Goal: Communication & Community: Answer question/provide support

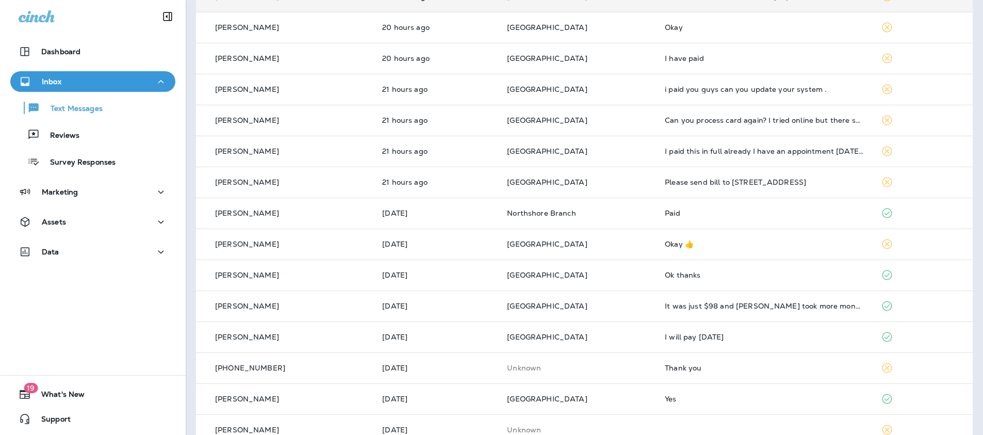
scroll to position [182, 0]
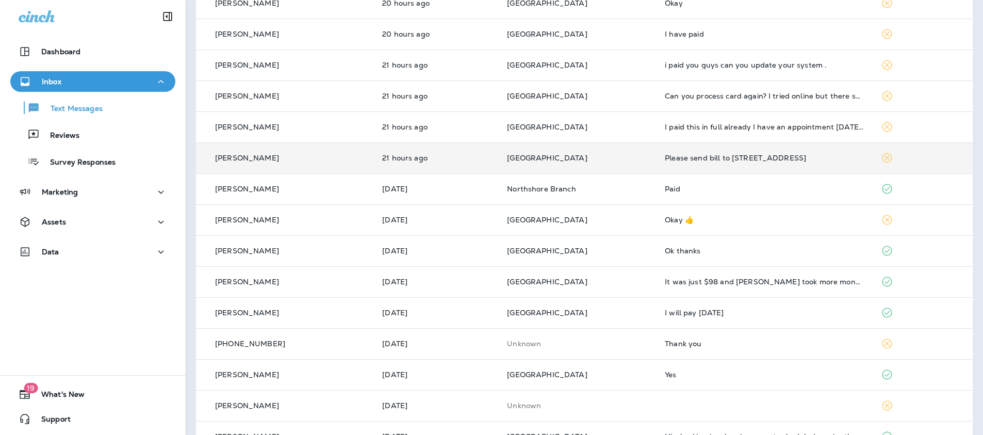
click at [301, 168] on td "[PERSON_NAME]" at bounding box center [285, 157] width 178 height 31
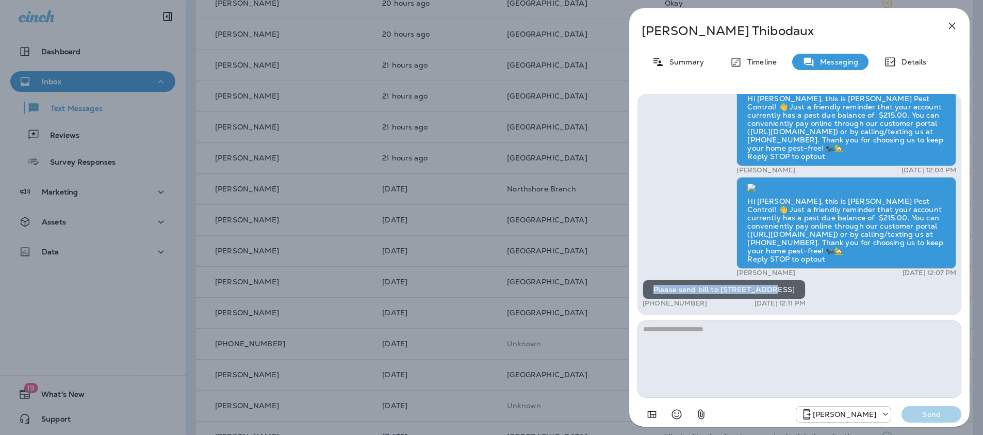
drag, startPoint x: 651, startPoint y: 293, endPoint x: 661, endPoint y: 297, distance: 10.8
click at [663, 298] on div "Please send bill to [STREET_ADDRESS]" at bounding box center [724, 290] width 163 height 20
click at [957, 24] on icon "button" at bounding box center [952, 26] width 12 height 12
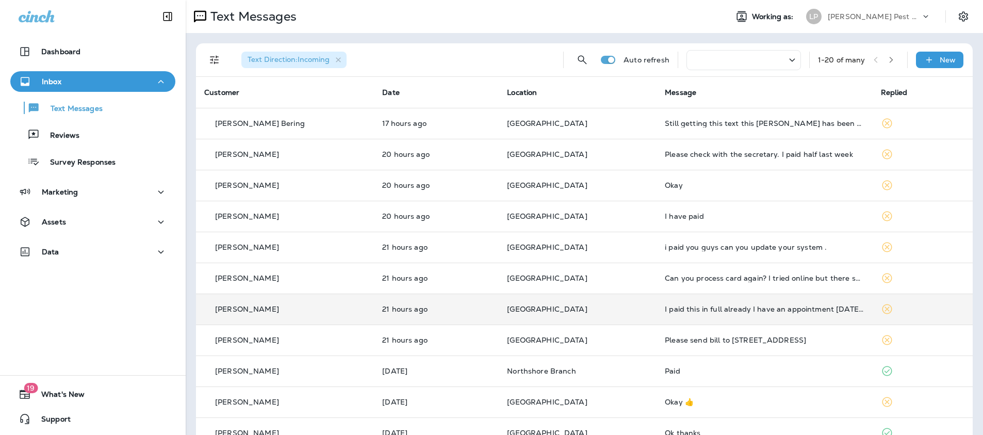
click at [332, 316] on td "[PERSON_NAME]" at bounding box center [285, 309] width 178 height 31
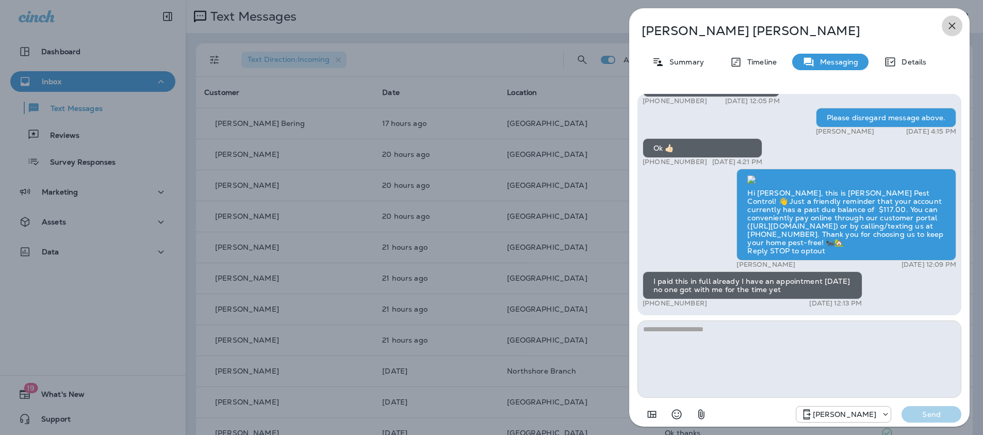
click at [951, 27] on icon "button" at bounding box center [952, 26] width 12 height 12
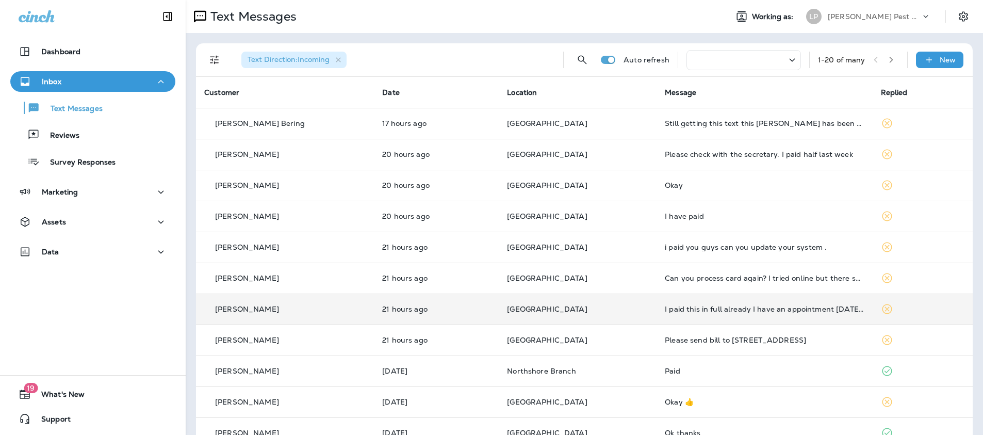
click at [481, 308] on td "21 hours ago" at bounding box center [436, 309] width 125 height 31
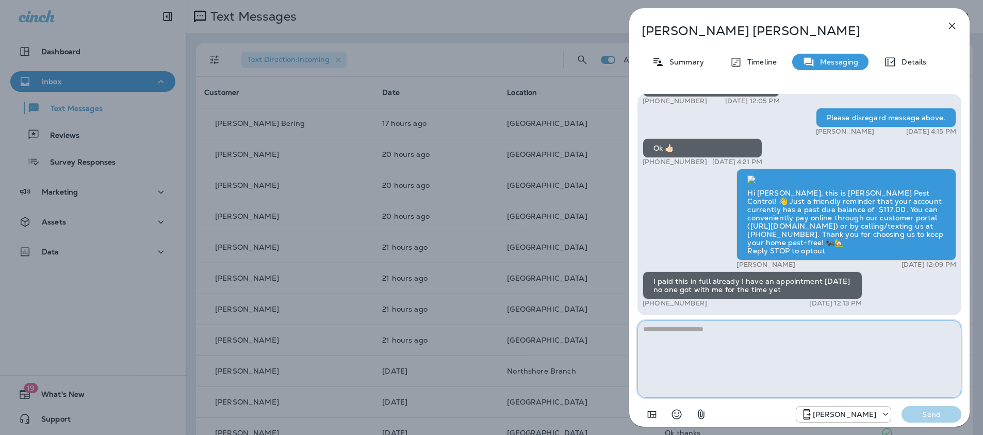
click at [695, 331] on textarea at bounding box center [800, 358] width 324 height 77
type textarea "**********"
click at [935, 410] on p "Send" at bounding box center [931, 414] width 43 height 9
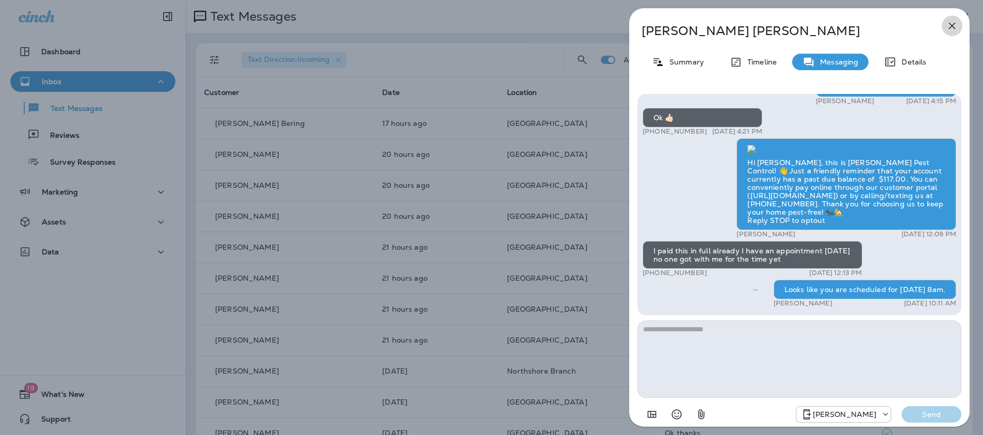
click at [952, 24] on icon "button" at bounding box center [952, 26] width 12 height 12
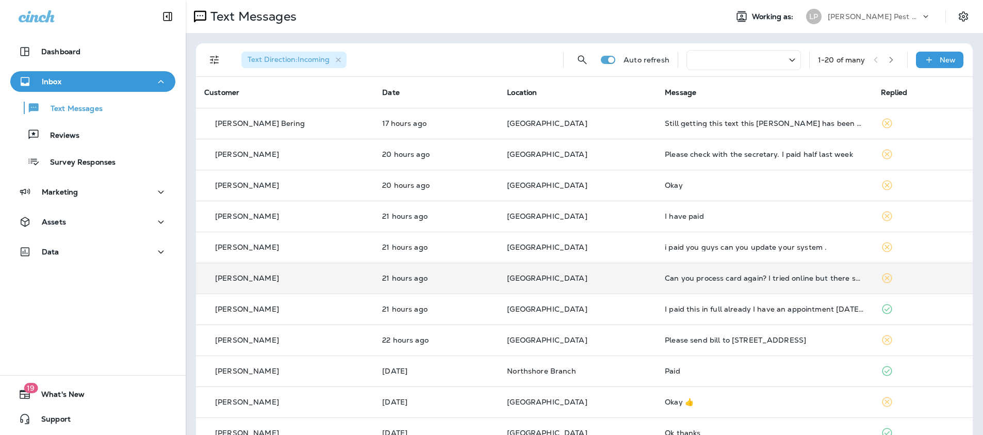
click at [464, 272] on td "21 hours ago" at bounding box center [436, 278] width 125 height 31
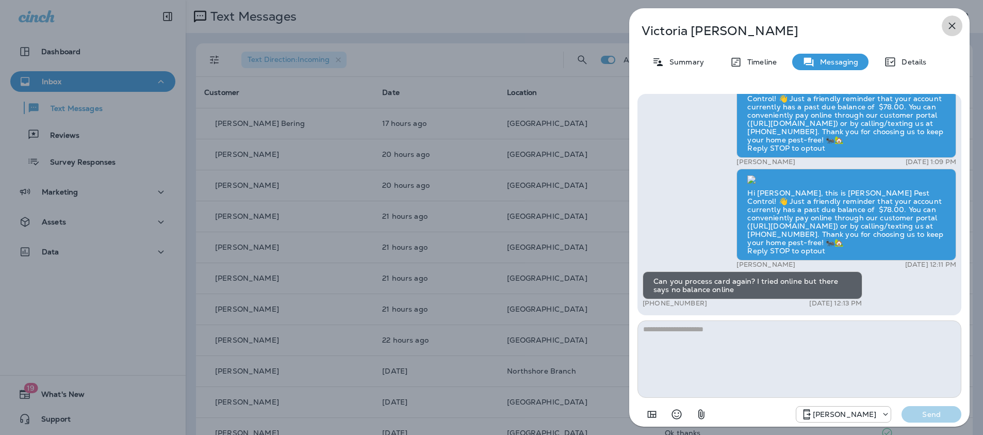
click at [947, 29] on icon "button" at bounding box center [952, 26] width 12 height 12
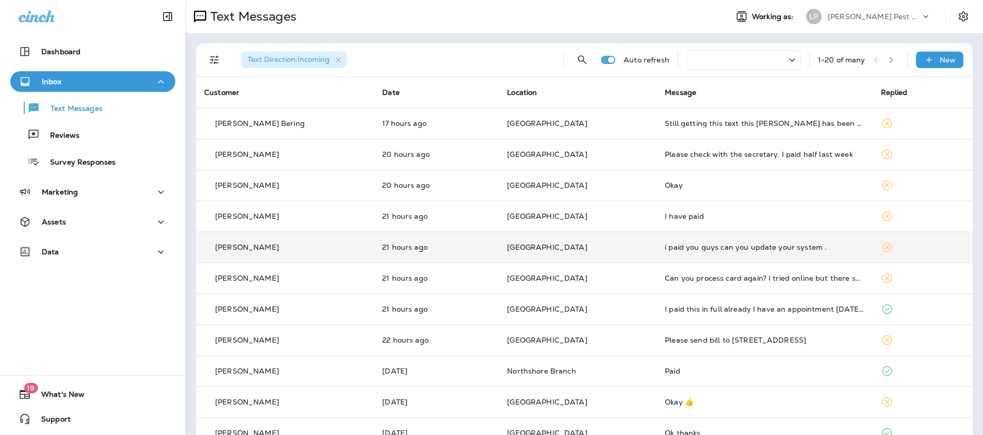
click at [340, 242] on div "[PERSON_NAME]" at bounding box center [284, 247] width 161 height 11
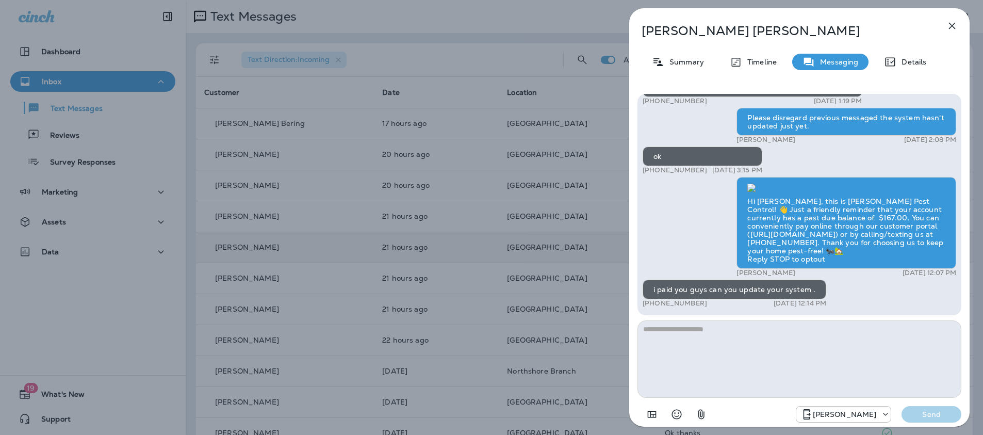
click at [954, 23] on icon "button" at bounding box center [952, 26] width 12 height 12
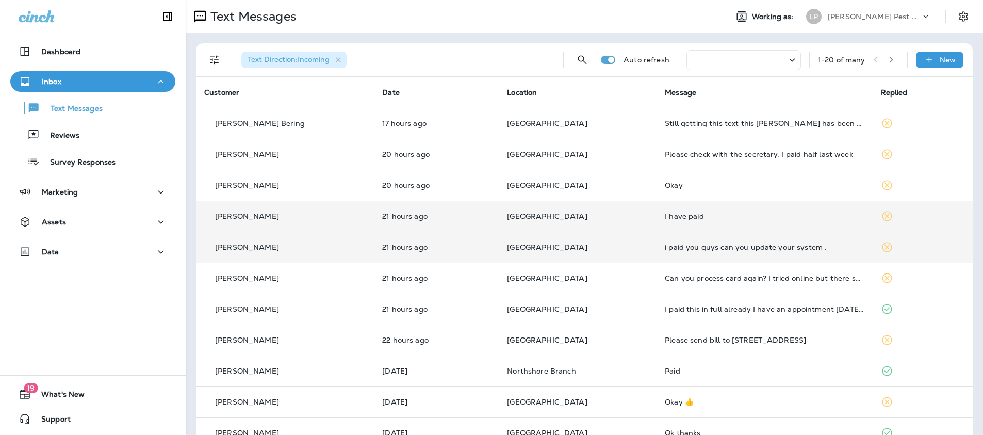
click at [343, 209] on td "[PERSON_NAME]" at bounding box center [285, 216] width 178 height 31
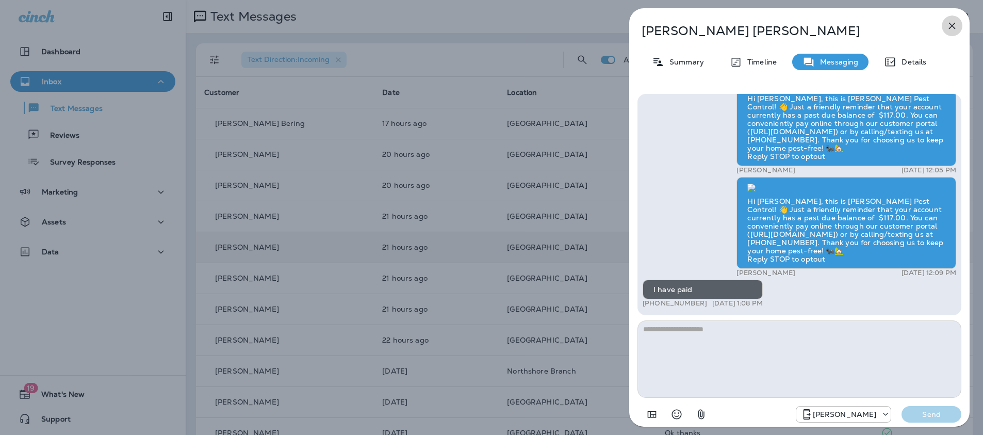
click at [958, 22] on icon "button" at bounding box center [952, 26] width 12 height 12
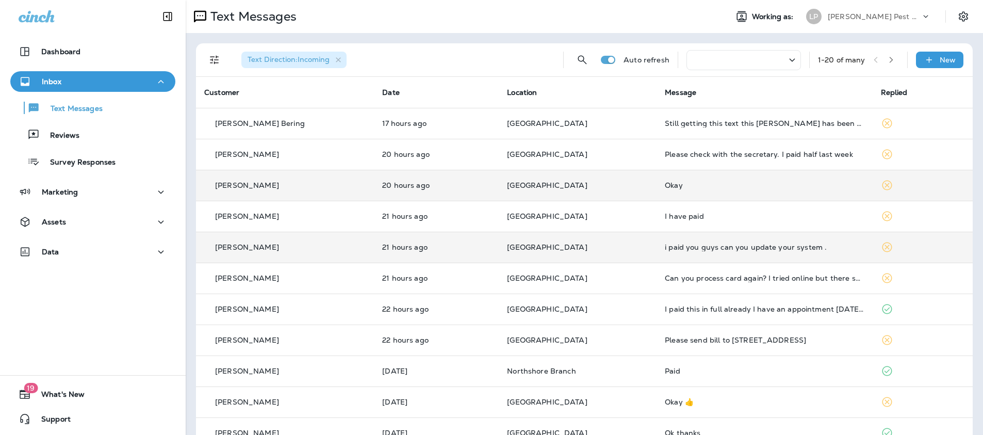
click at [483, 179] on td "20 hours ago" at bounding box center [436, 185] width 125 height 31
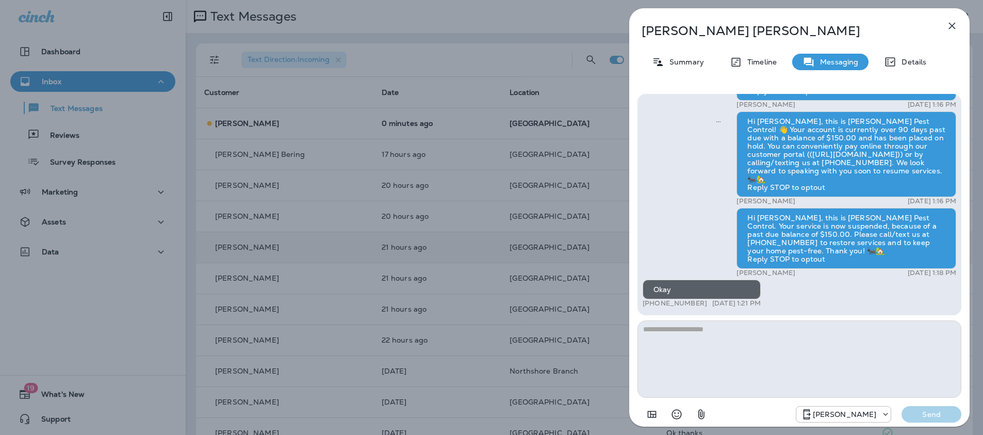
click at [945, 31] on button "button" at bounding box center [952, 25] width 21 height 21
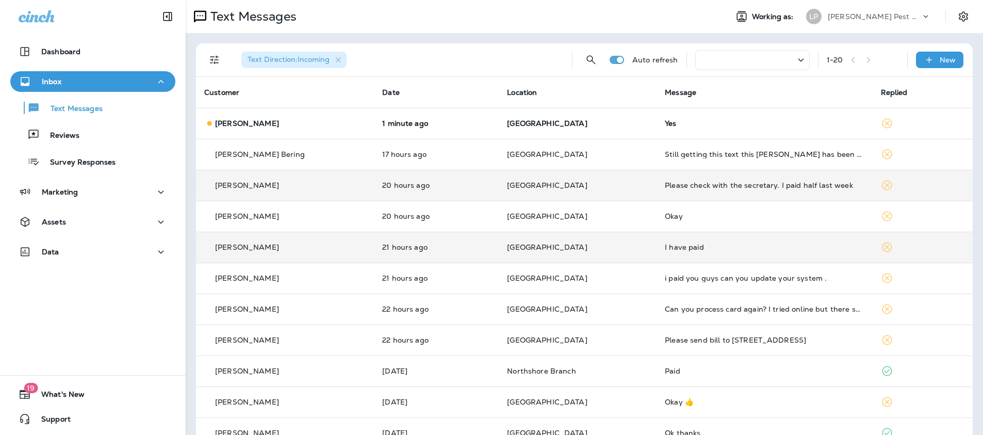
click at [485, 176] on td "20 hours ago" at bounding box center [436, 185] width 125 height 31
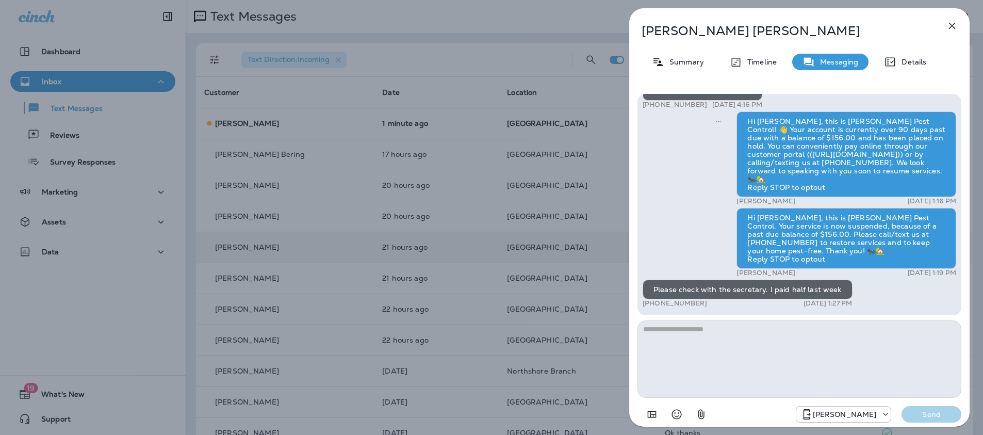
click at [958, 22] on icon "button" at bounding box center [952, 26] width 12 height 12
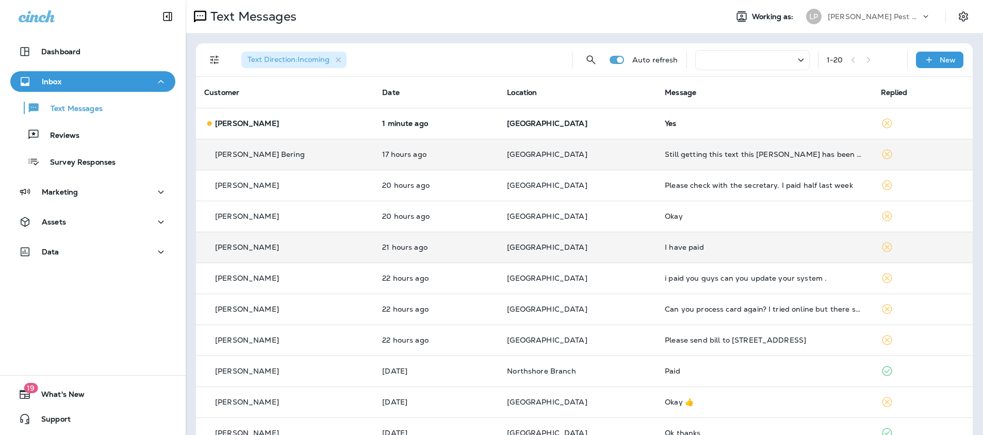
click at [311, 159] on td "[PERSON_NAME] Bering" at bounding box center [285, 154] width 178 height 31
